Goal: Find specific page/section: Find specific page/section

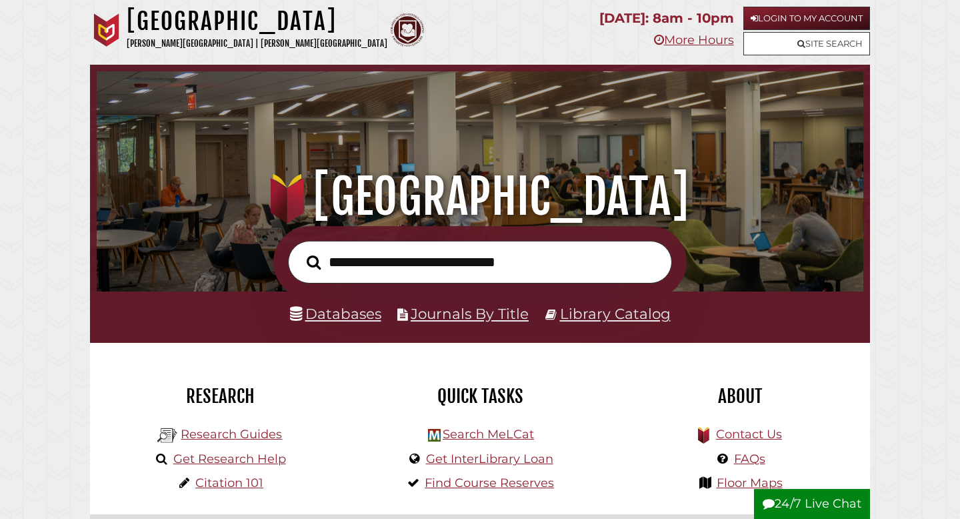
scroll to position [253, 760]
click at [359, 320] on link "Databases" at bounding box center [335, 313] width 91 height 17
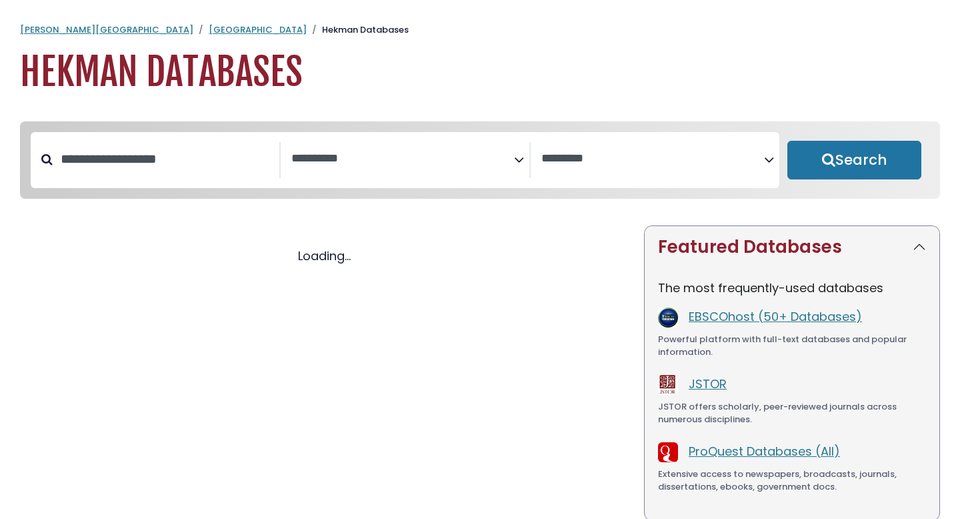
select select "Database Subject Filter"
select select "Database Vendors Filter"
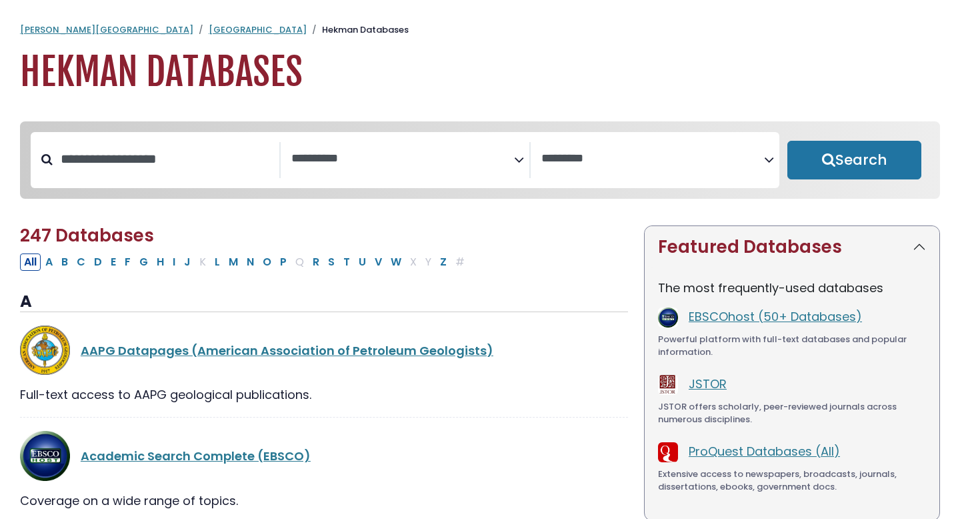
select select "Database Subject Filter"
select select "Database Vendors Filter"
click at [709, 392] on link "JSTOR" at bounding box center [708, 383] width 38 height 17
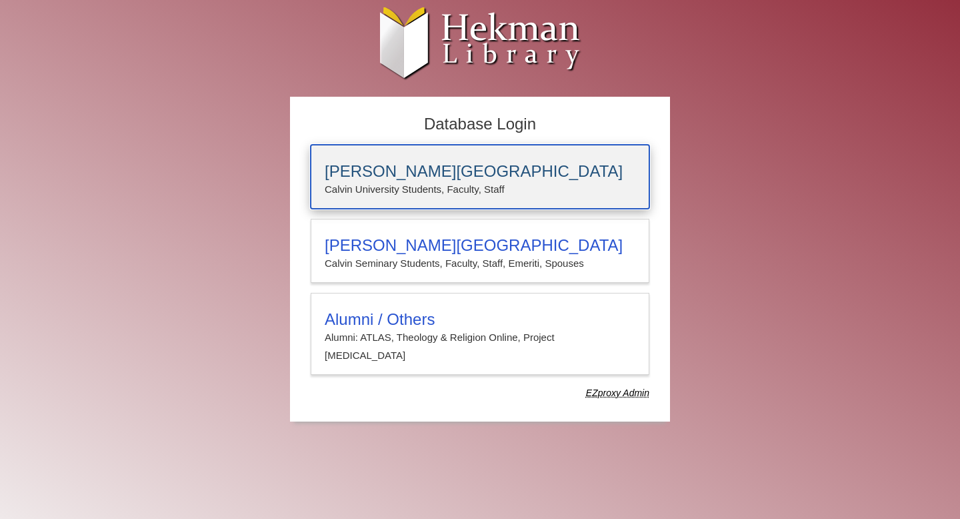
click at [419, 171] on h3 "[PERSON_NAME][GEOGRAPHIC_DATA]" at bounding box center [480, 171] width 311 height 19
